Goal: Communication & Community: Answer question/provide support

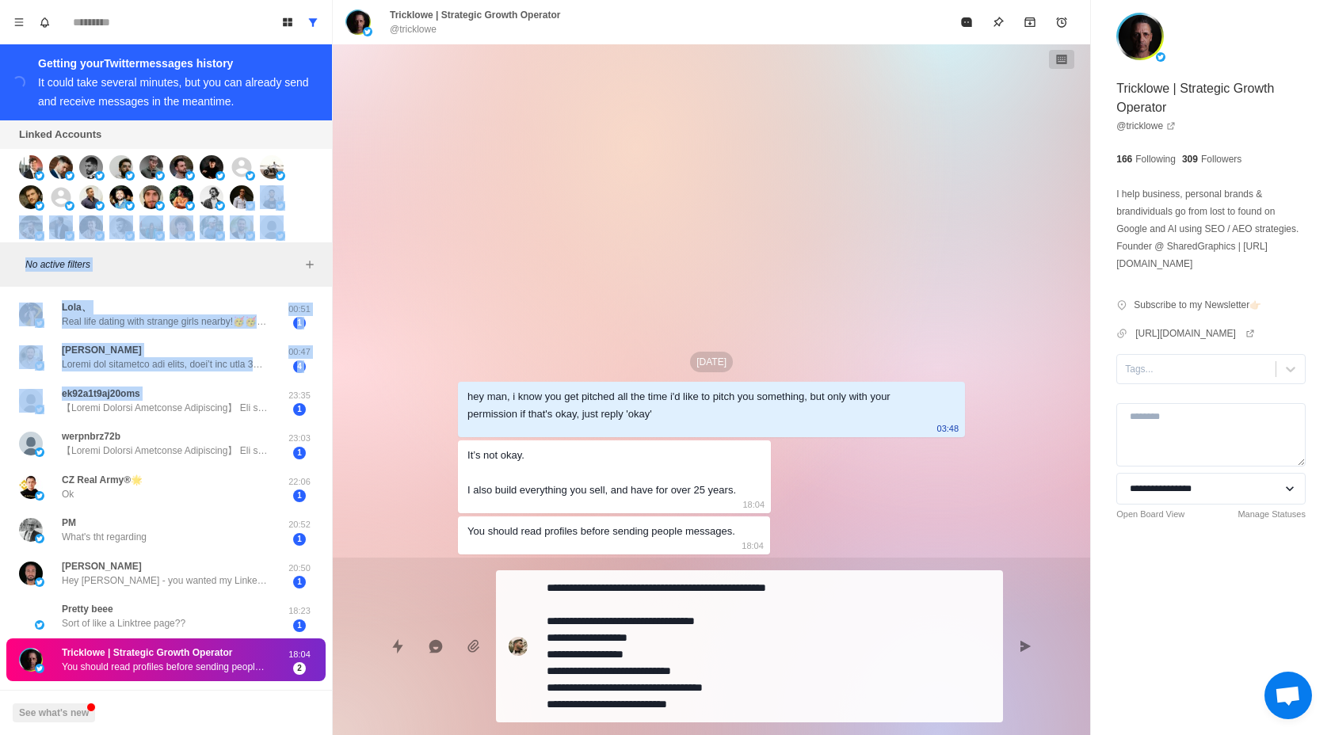
drag, startPoint x: 254, startPoint y: 392, endPoint x: 248, endPoint y: 211, distance: 181.5
click at [248, 211] on div "Board View Tools Archived Chats Mark many as read Keyboard shortcuts Team Setti…" at bounding box center [166, 367] width 333 height 735
click at [375, 417] on div "[DATE] hey man, i know you get pitched all the time i'd like to pitch you somet…" at bounding box center [711, 300] width 757 height 513
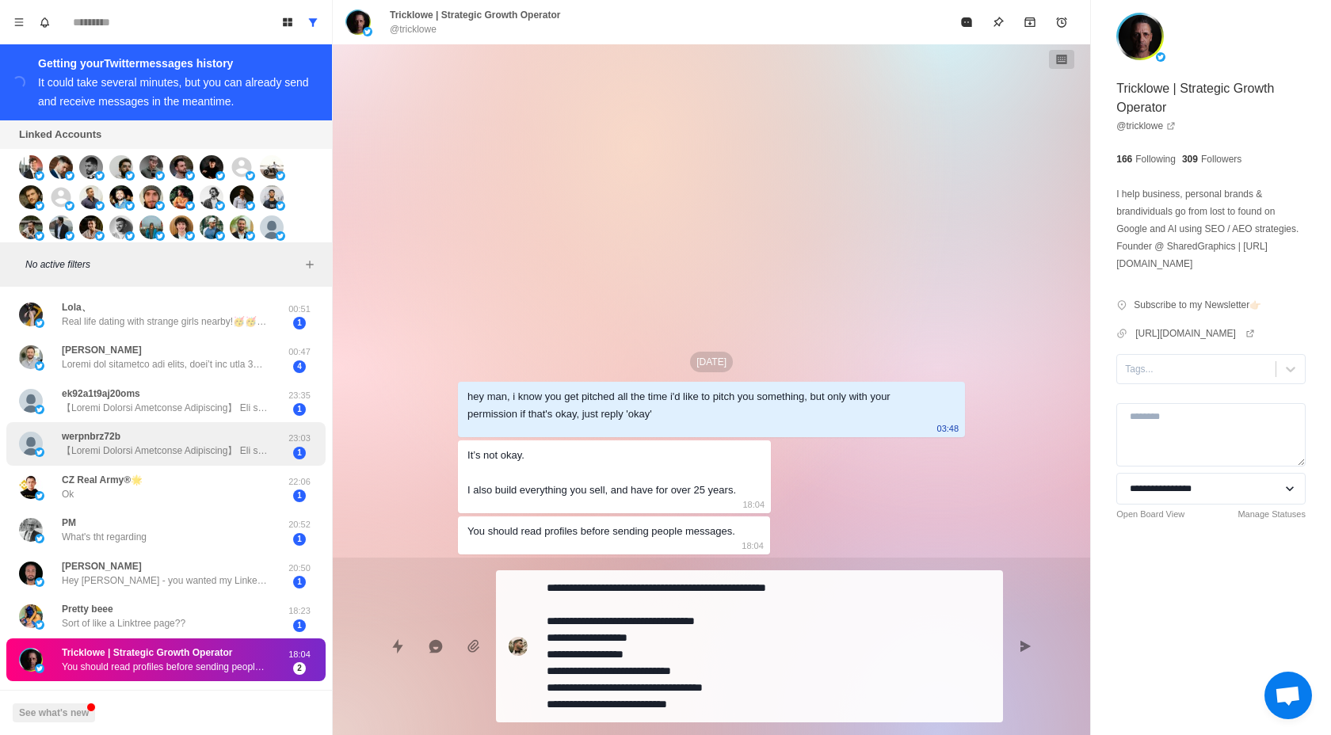
click at [231, 464] on div "werpnbrz72b 23:03 1" at bounding box center [165, 444] width 319 height 44
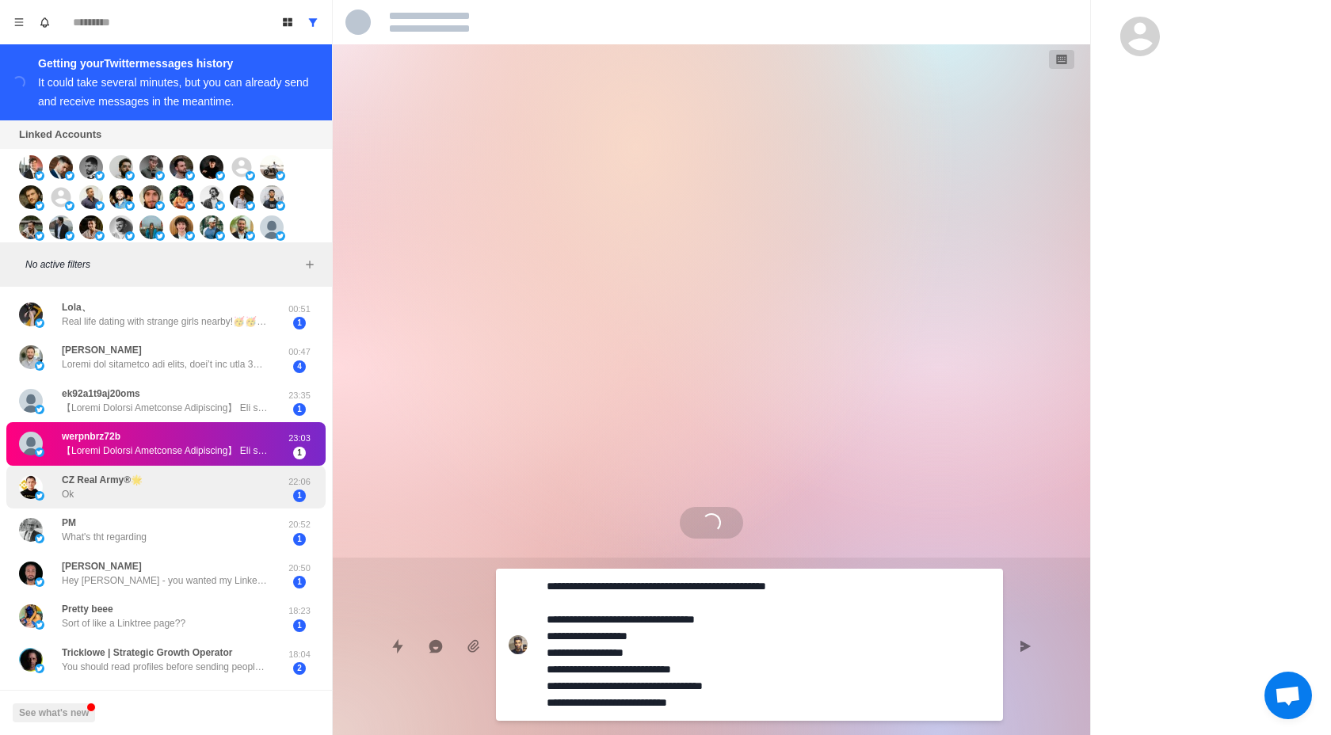
click at [231, 490] on div "CZ Real Army®🌟 Ok" at bounding box center [149, 487] width 261 height 31
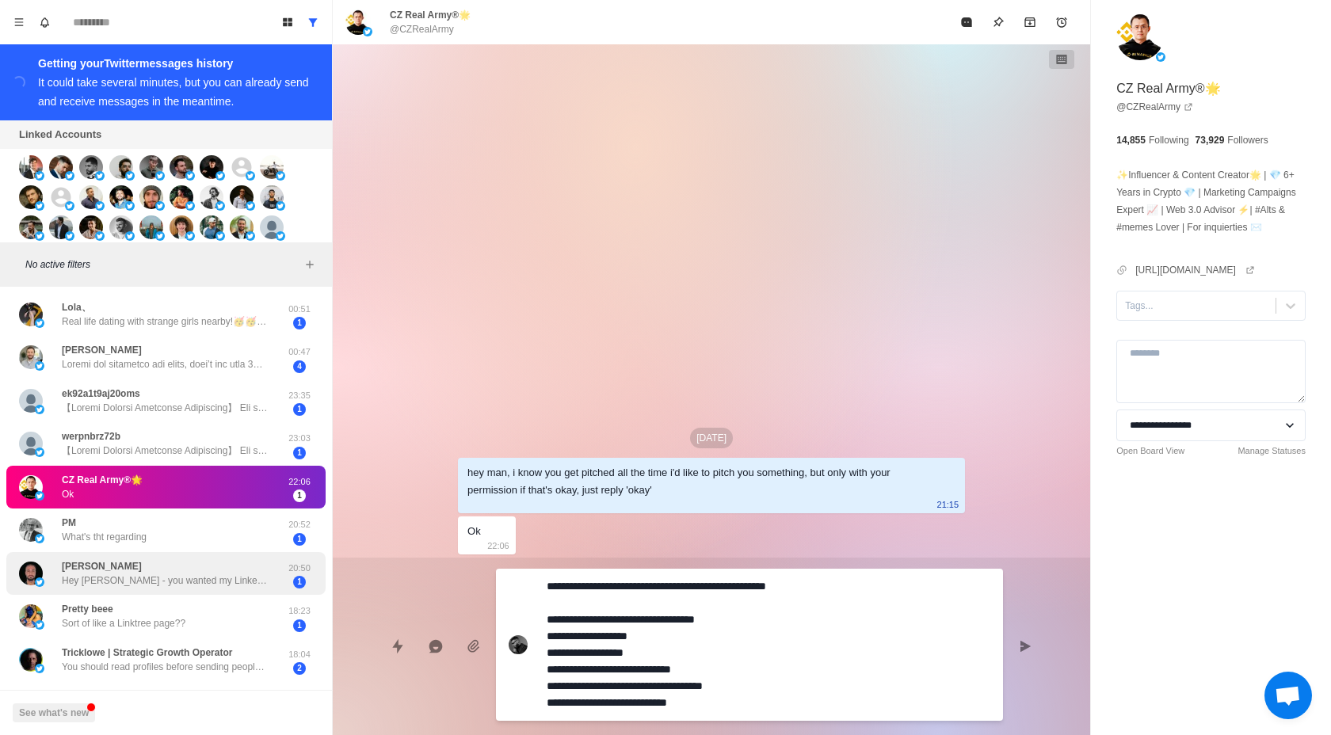
click at [147, 567] on div "[PERSON_NAME] Hey Hamza - you wanted my LinkedIn client acquisition strategy. […" at bounding box center [165, 573] width 206 height 29
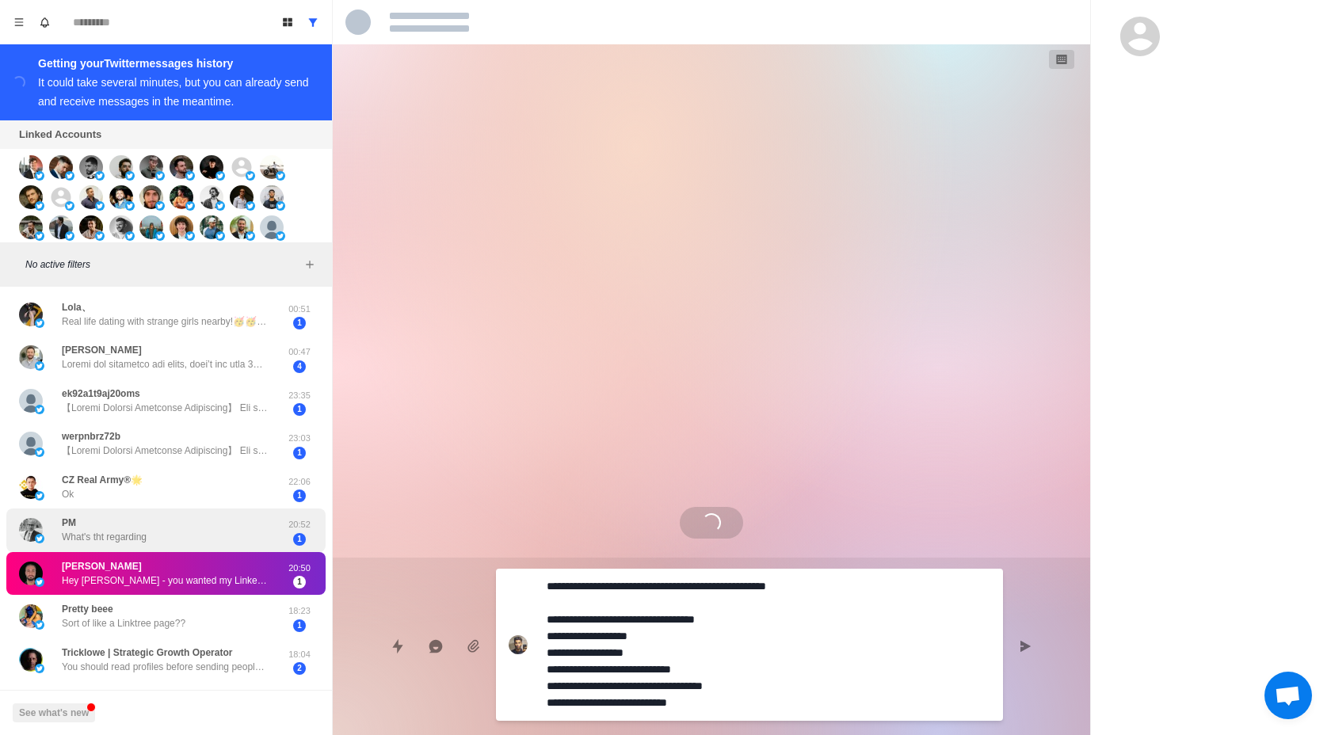
click at [160, 540] on div "PM What's tht regarding" at bounding box center [149, 530] width 261 height 31
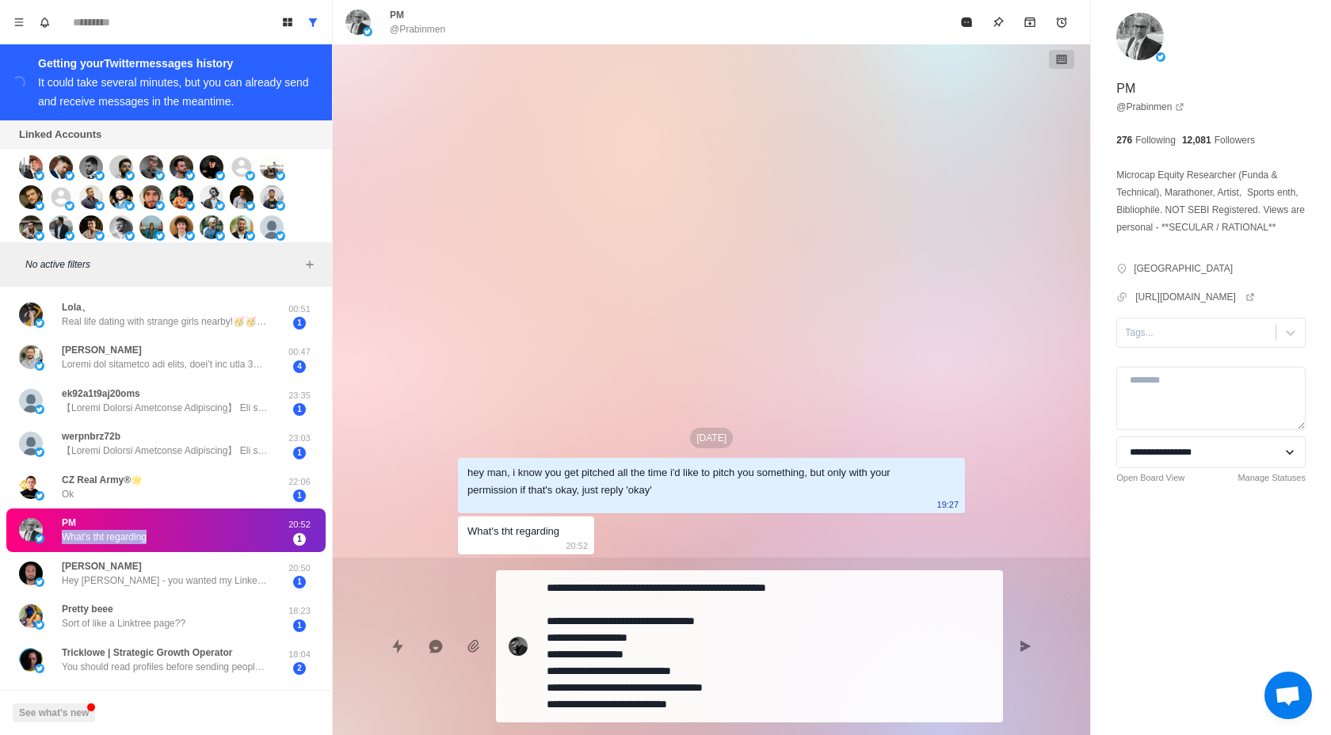
drag, startPoint x: 172, startPoint y: 541, endPoint x: 173, endPoint y: 511, distance: 30.1
click at [173, 520] on div "PM What's tht regarding" at bounding box center [149, 530] width 261 height 31
click at [185, 600] on div "Pretty beee Sort of like a Linktree page?? 18:23 1" at bounding box center [165, 617] width 319 height 44
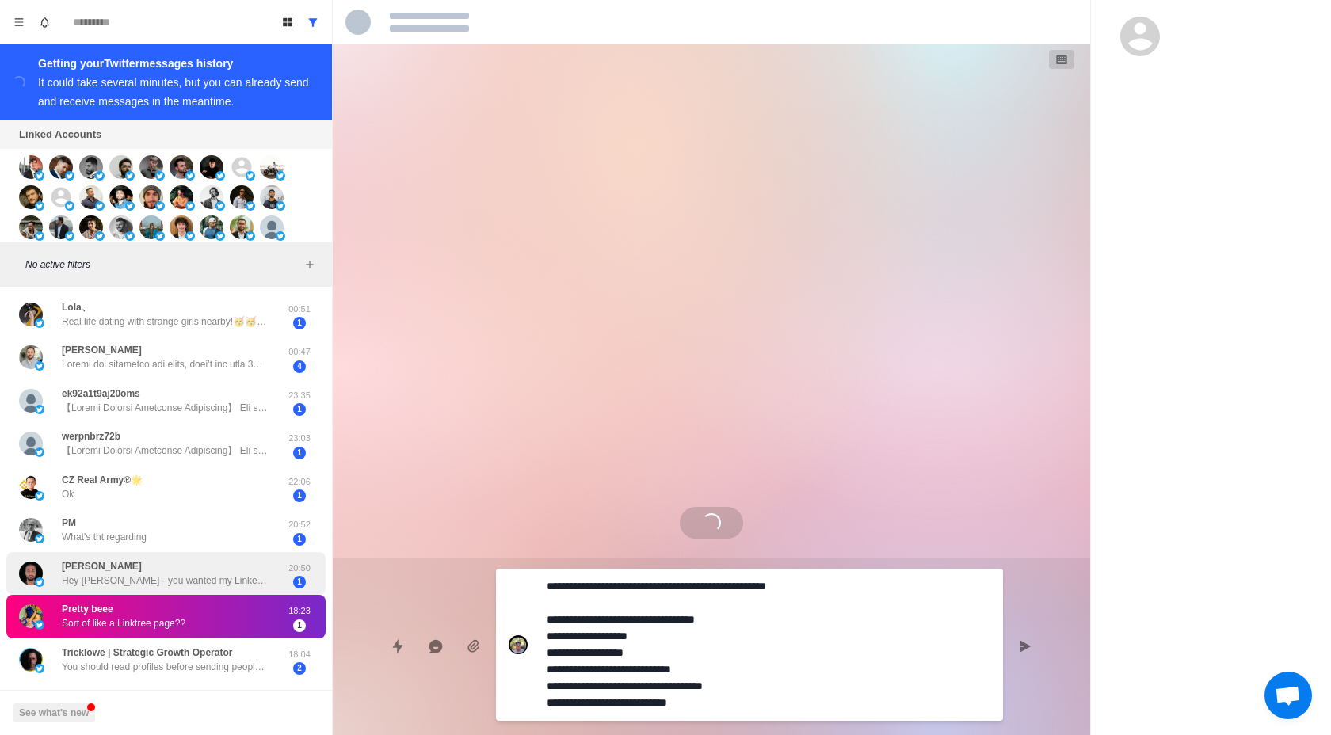
click at [192, 571] on div "[PERSON_NAME] Hey Hamza - you wanted my LinkedIn client acquisition strategy. […" at bounding box center [165, 573] width 206 height 29
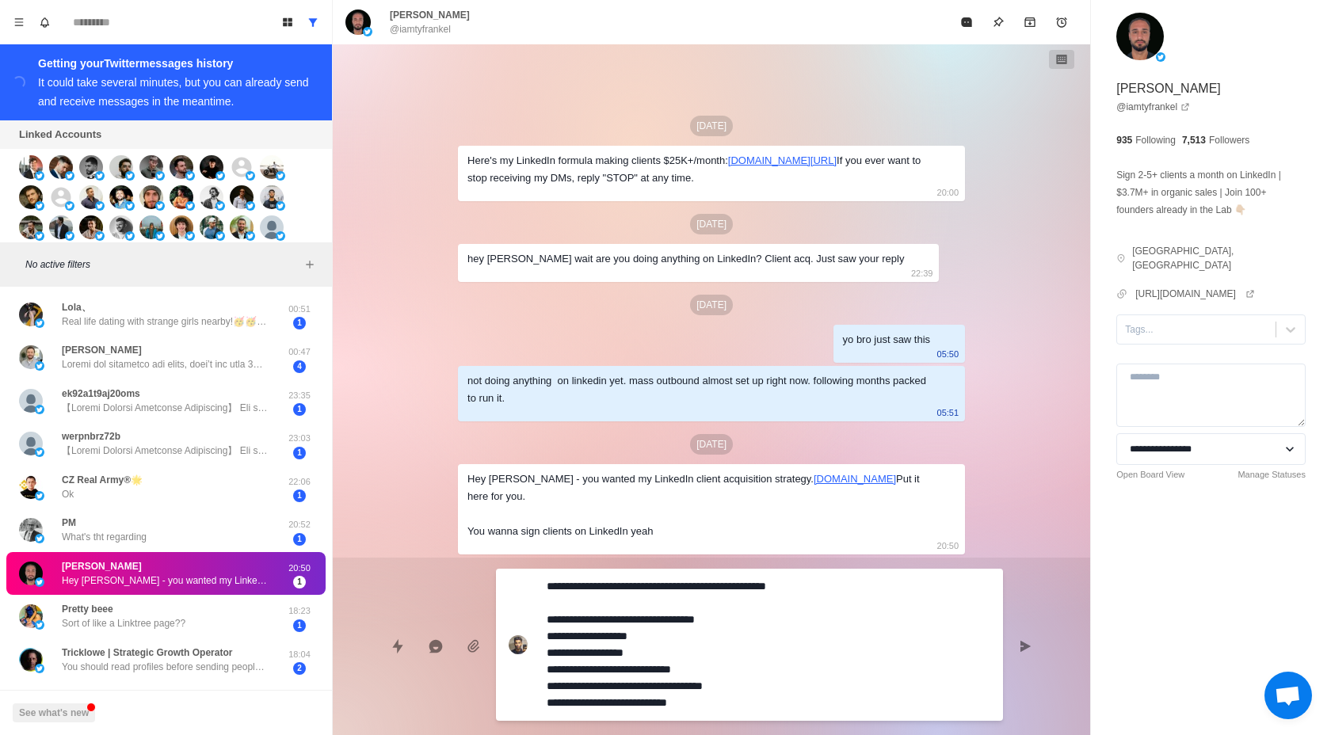
scroll to position [38, 0]
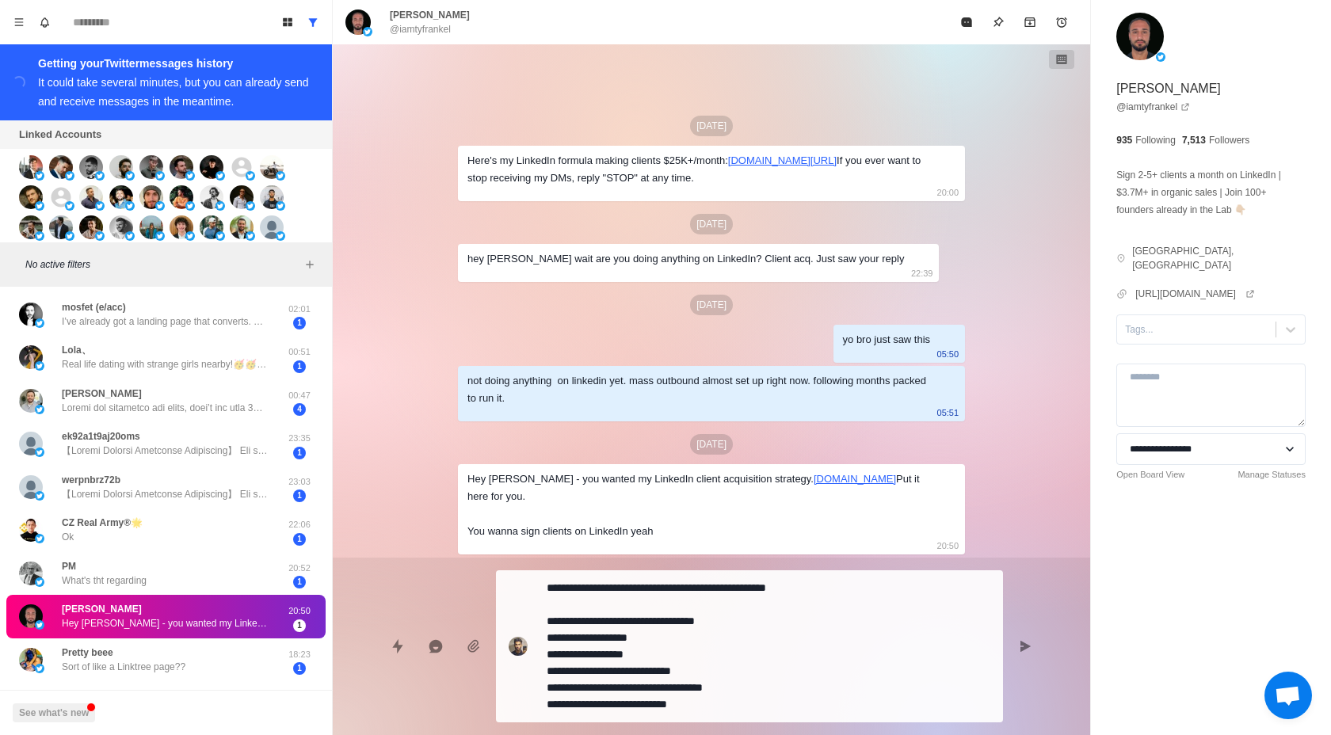
type textarea "*"
